Goal: Task Accomplishment & Management: Manage account settings

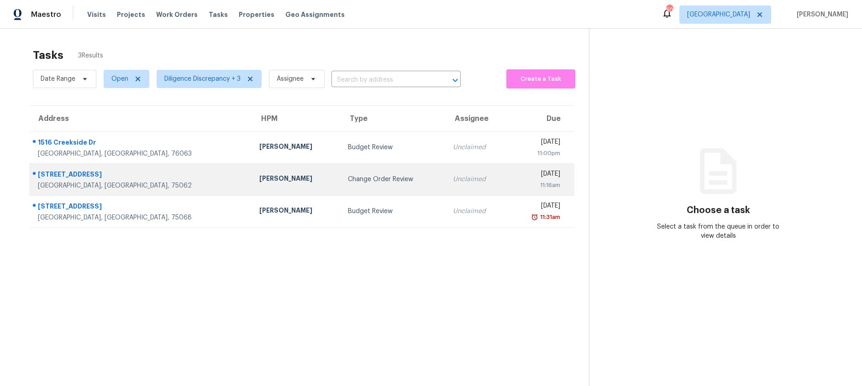
click at [341, 185] on td "Change Order Review" at bounding box center [393, 179] width 105 height 32
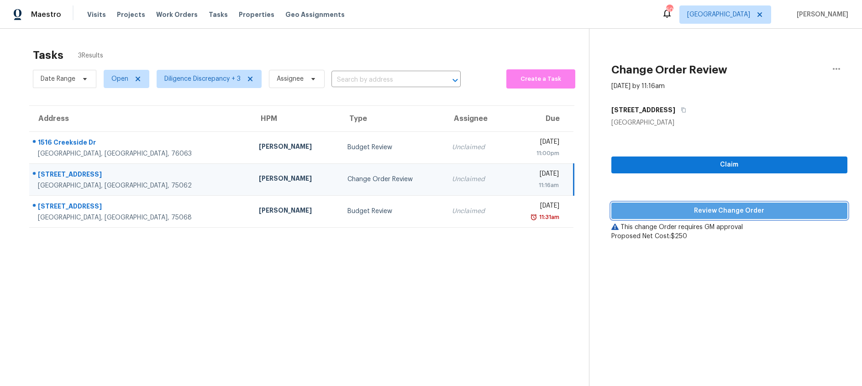
click at [770, 210] on span "Review Change Order" at bounding box center [729, 210] width 221 height 11
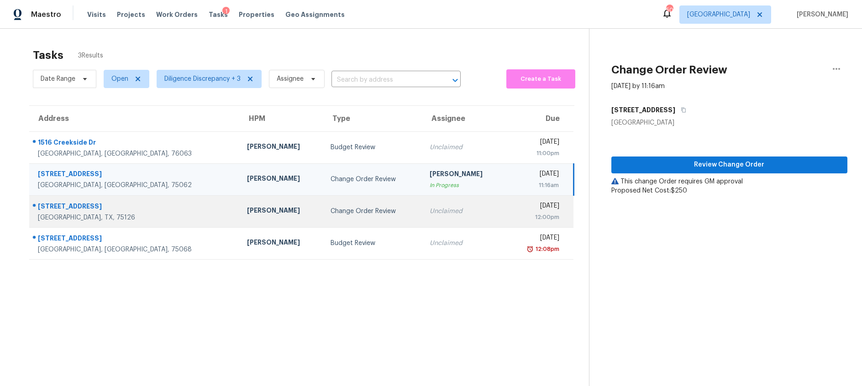
click at [323, 217] on td "Change Order Review" at bounding box center [372, 211] width 99 height 32
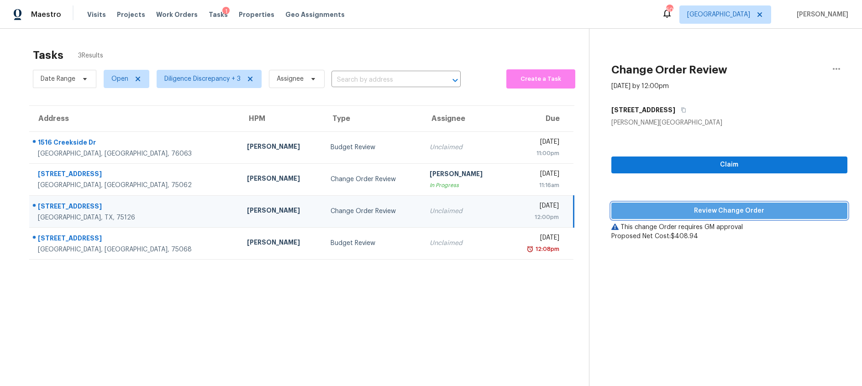
click at [661, 208] on span "Review Change Order" at bounding box center [729, 210] width 221 height 11
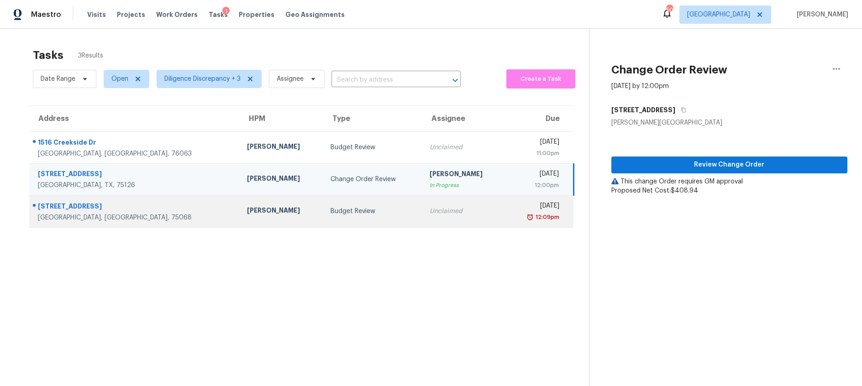
click at [331, 212] on div "Budget Review" at bounding box center [372, 211] width 84 height 9
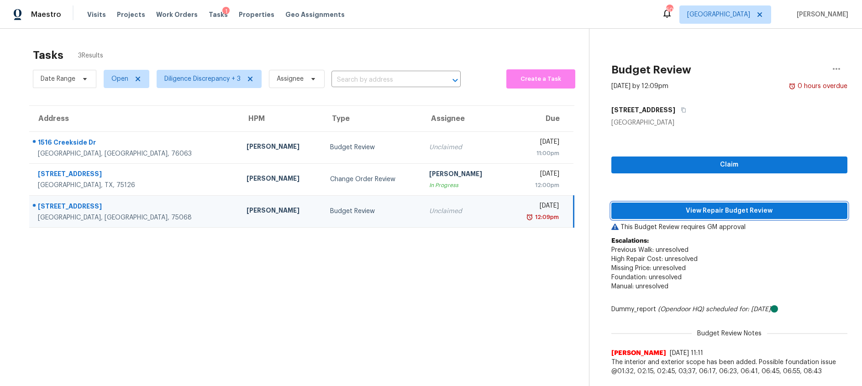
click at [667, 213] on span "View Repair Budget Review" at bounding box center [729, 210] width 221 height 11
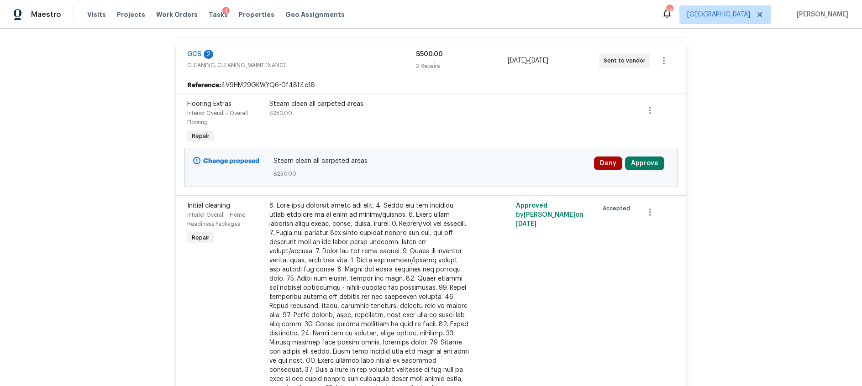
scroll to position [269, 0]
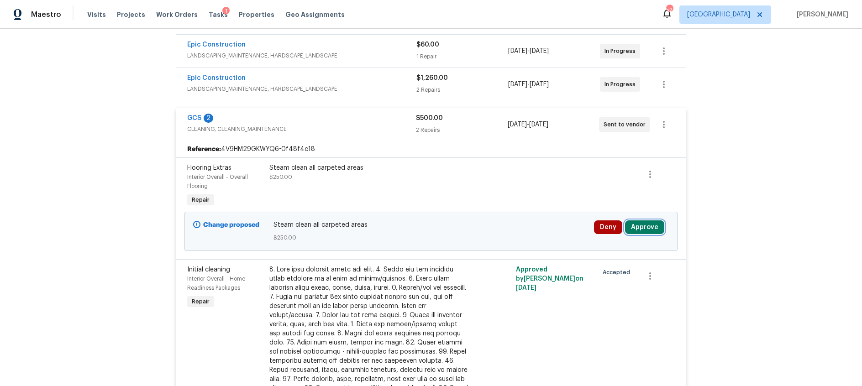
click at [647, 227] on button "Approve" at bounding box center [644, 227] width 39 height 14
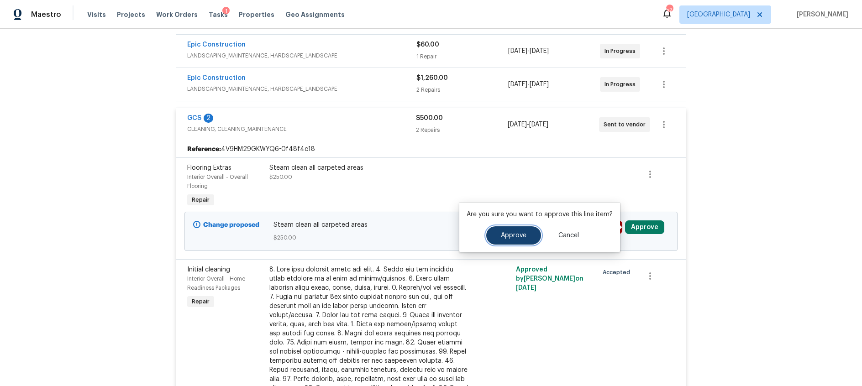
click at [501, 237] on span "Approve" at bounding box center [514, 235] width 26 height 7
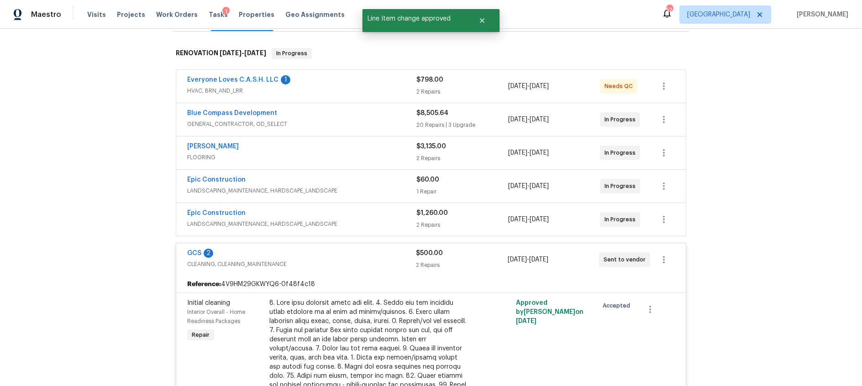
scroll to position [0, 0]
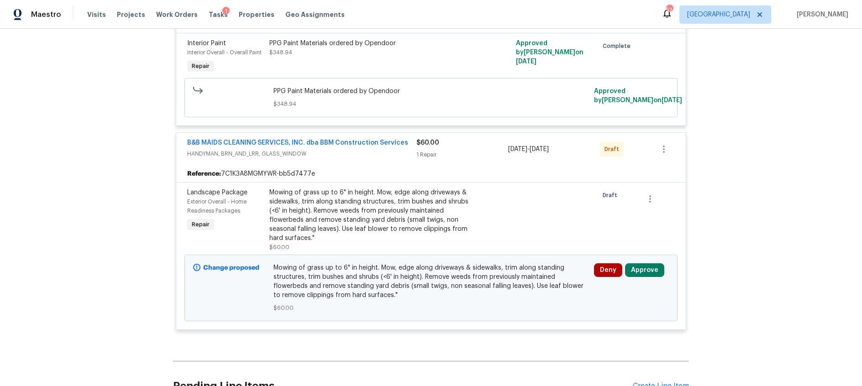
scroll to position [295, 0]
click at [645, 270] on button "Approve" at bounding box center [644, 269] width 39 height 14
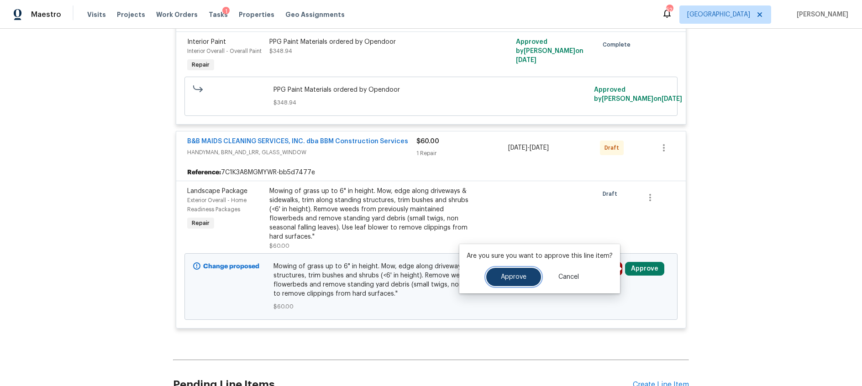
click at [497, 275] on button "Approve" at bounding box center [513, 277] width 55 height 18
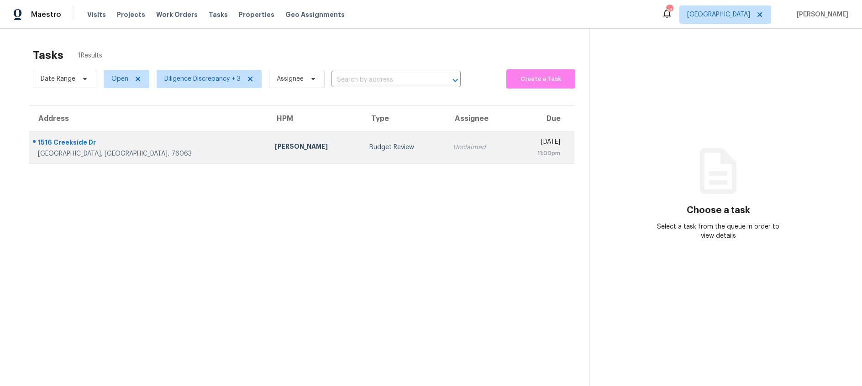
click at [369, 150] on div "Budget Review" at bounding box center [403, 147] width 68 height 9
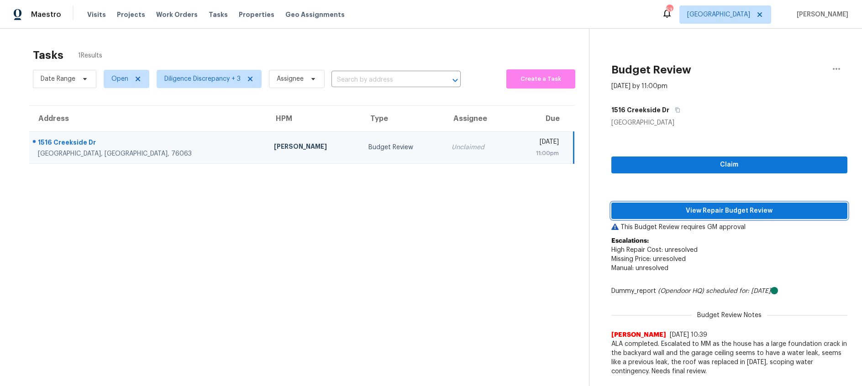
click at [663, 210] on span "View Repair Budget Review" at bounding box center [729, 210] width 221 height 11
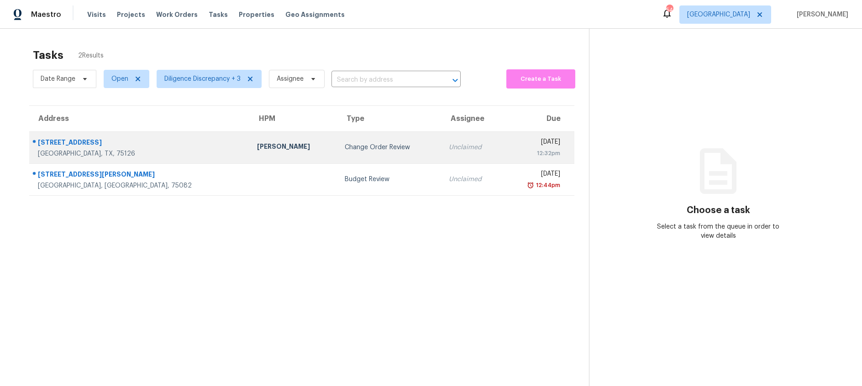
click at [345, 144] on div "Change Order Review" at bounding box center [389, 147] width 89 height 9
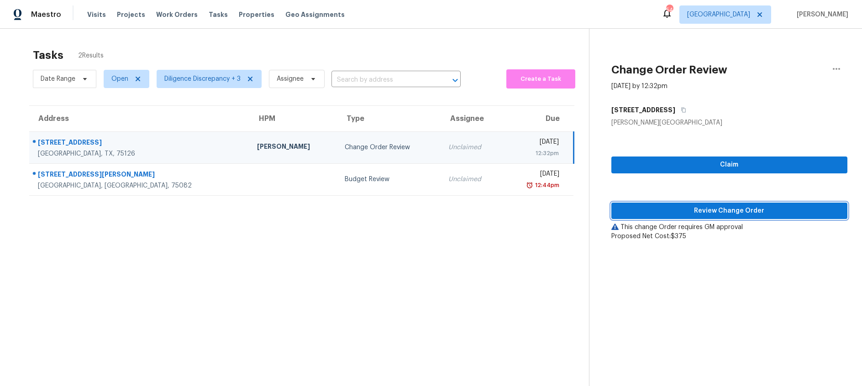
click at [703, 207] on span "Review Change Order" at bounding box center [729, 210] width 221 height 11
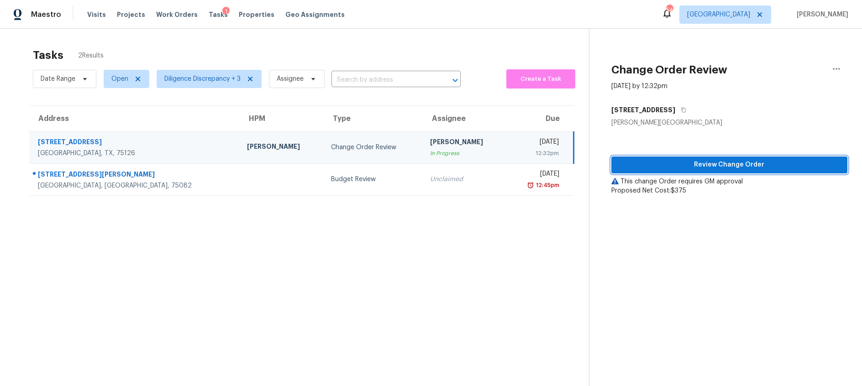
click at [689, 164] on span "Review Change Order" at bounding box center [729, 164] width 221 height 11
click at [839, 66] on icon "button" at bounding box center [836, 68] width 11 height 11
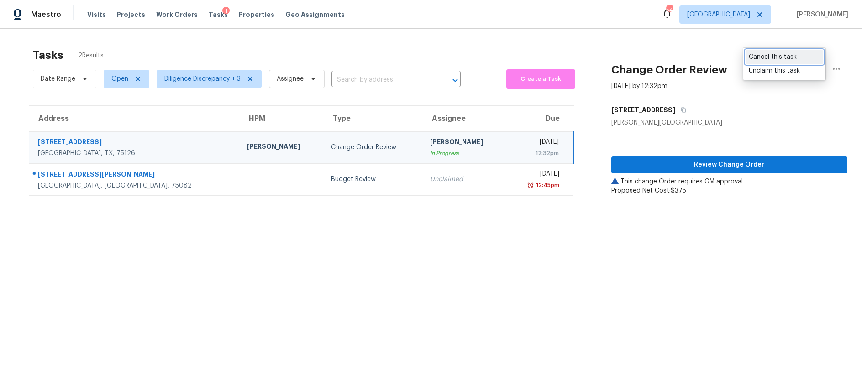
click at [788, 52] on div "Cancel this task" at bounding box center [784, 56] width 71 height 9
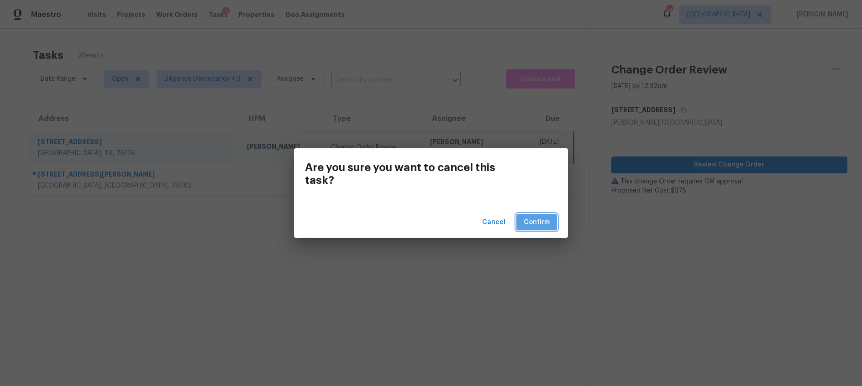
click at [533, 223] on span "Confirm" at bounding box center [537, 222] width 26 height 11
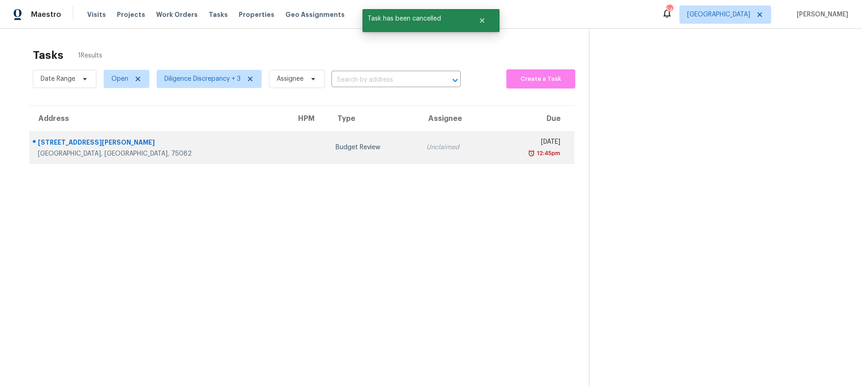
click at [336, 149] on div "Budget Review" at bounding box center [374, 147] width 76 height 9
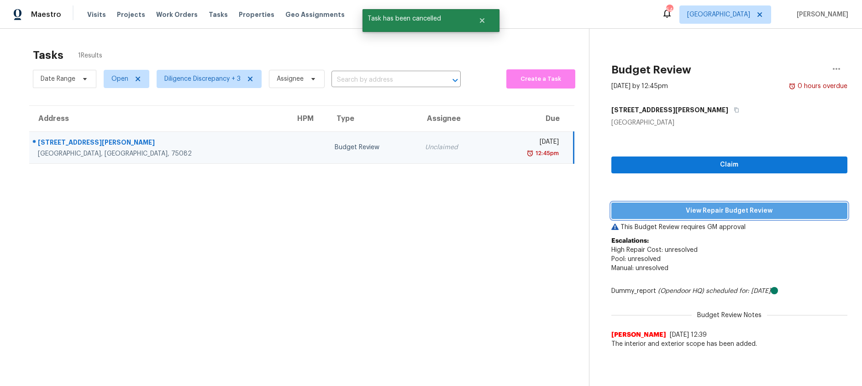
click at [682, 210] on span "View Repair Budget Review" at bounding box center [729, 210] width 221 height 11
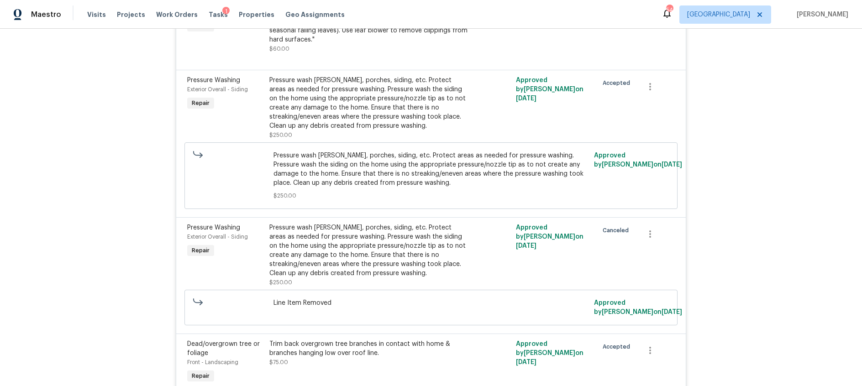
scroll to position [686, 0]
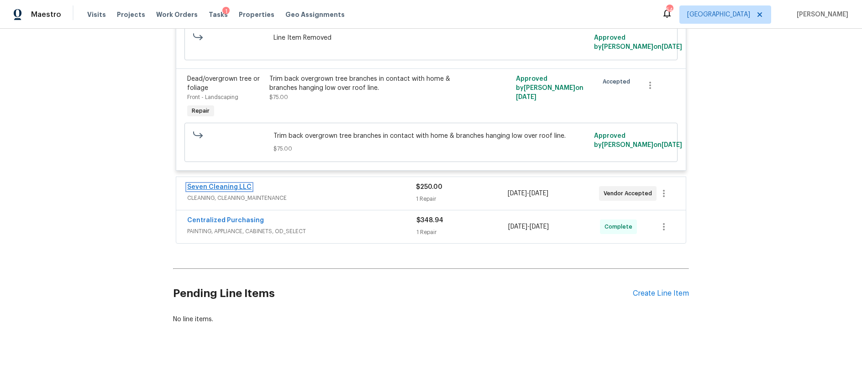
click at [229, 186] on link "Seven Cleaning LLC" at bounding box center [219, 187] width 64 height 6
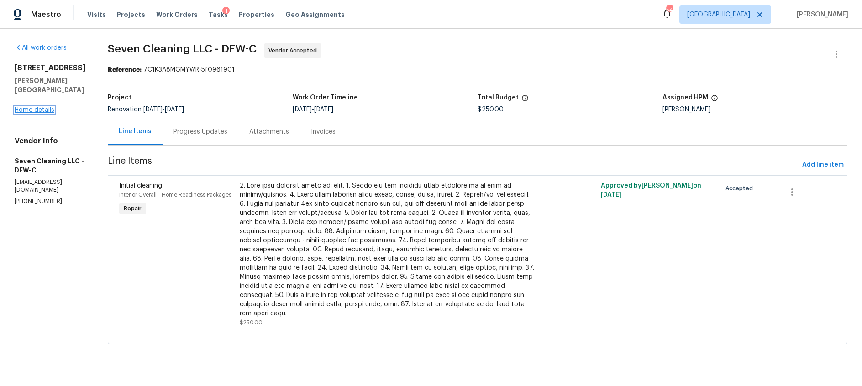
click at [26, 107] on link "Home details" at bounding box center [35, 110] width 40 height 6
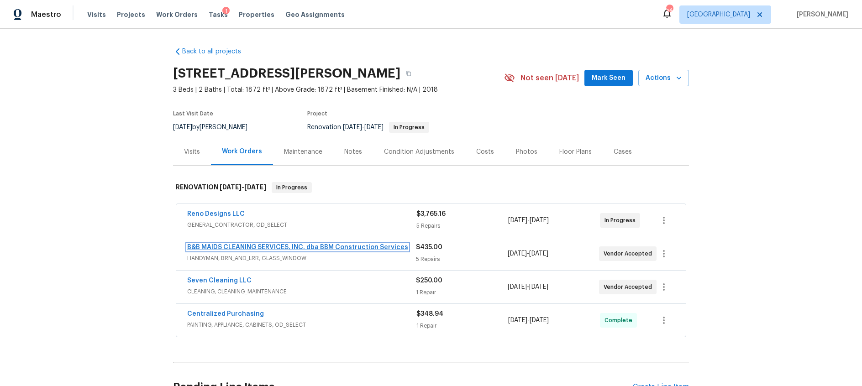
click at [316, 249] on link "B&B MAIDS CLEANING SERVICES, INC. dba BBM Construction Services" at bounding box center [297, 247] width 221 height 6
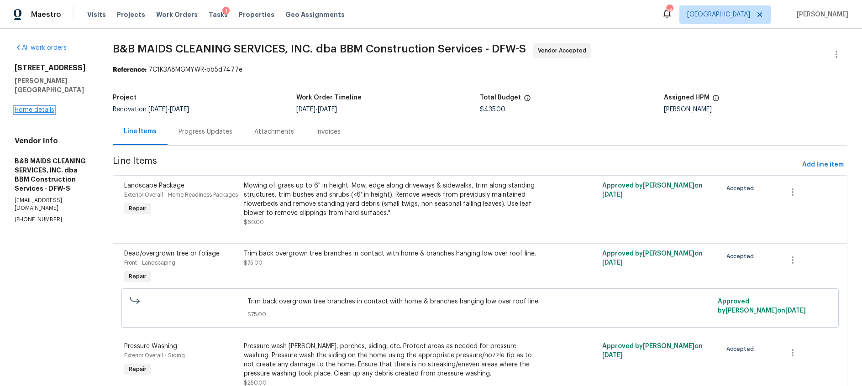
click at [37, 107] on link "Home details" at bounding box center [35, 110] width 40 height 6
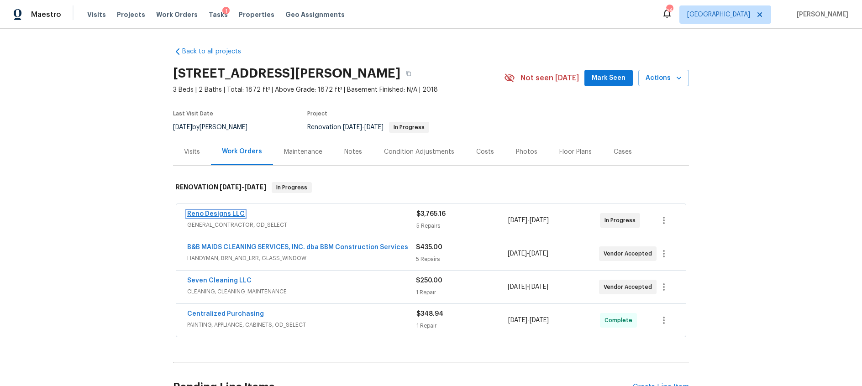
click at [232, 215] on link "Reno Designs LLC" at bounding box center [216, 214] width 58 height 6
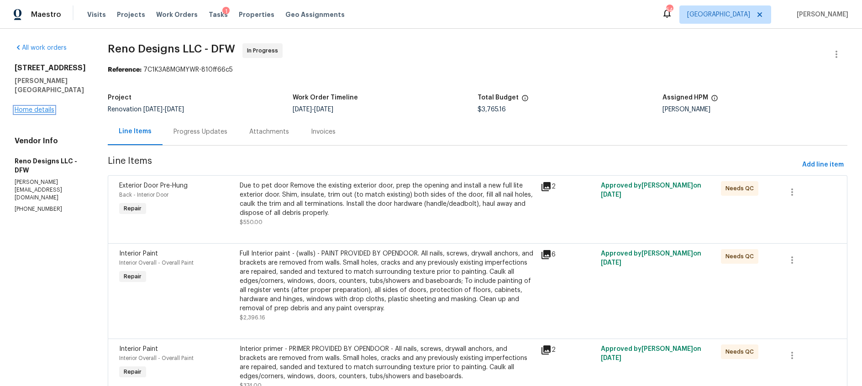
click at [25, 107] on link "Home details" at bounding box center [35, 110] width 40 height 6
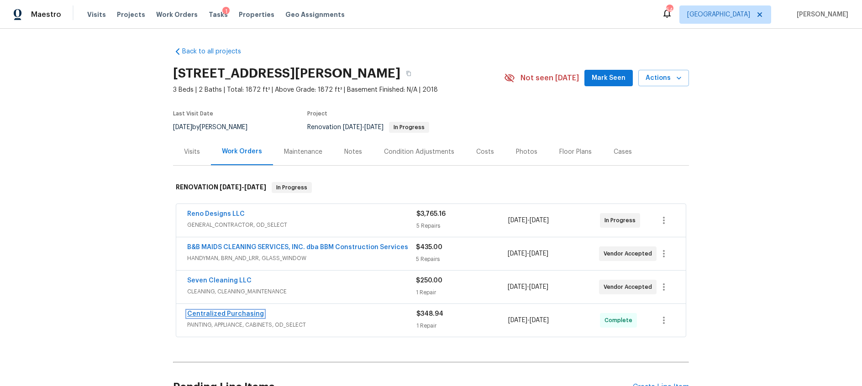
click at [238, 313] on link "Centralized Purchasing" at bounding box center [225, 314] width 77 height 6
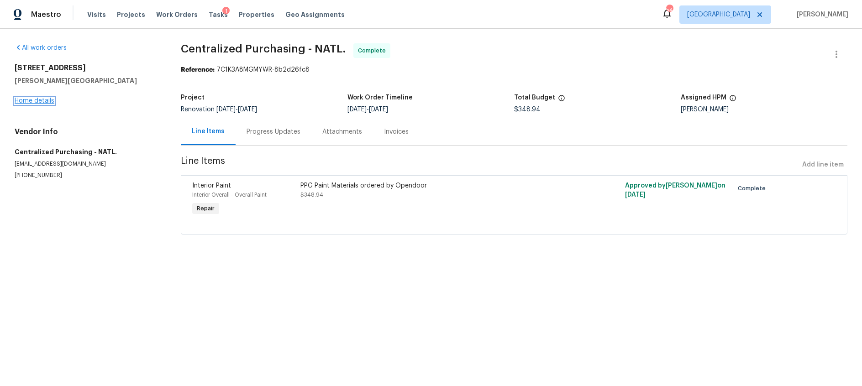
click at [45, 101] on link "Home details" at bounding box center [35, 101] width 40 height 6
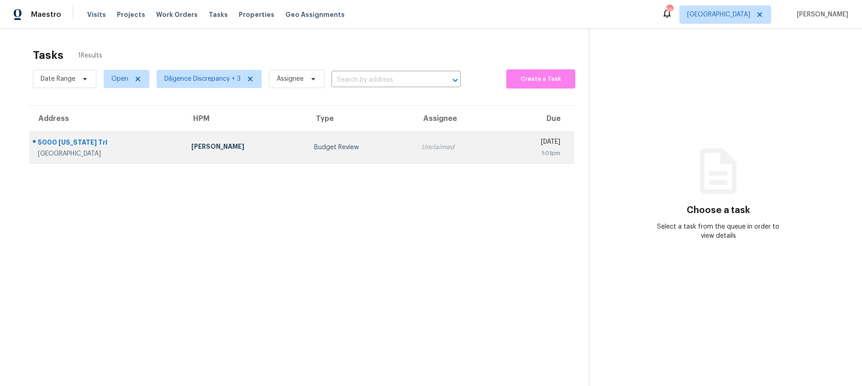
click at [307, 152] on td "Budget Review" at bounding box center [361, 147] width 108 height 32
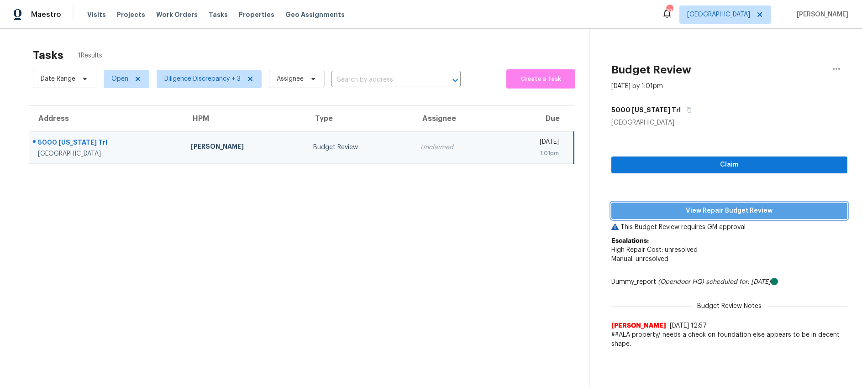
click at [732, 210] on span "View Repair Budget Review" at bounding box center [729, 210] width 221 height 11
